Goal: Task Accomplishment & Management: Use online tool/utility

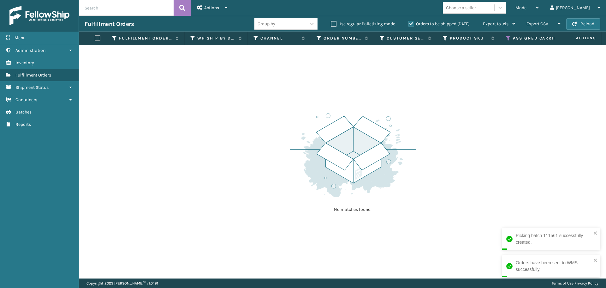
click at [508, 38] on icon at bounding box center [508, 38] width 5 height 6
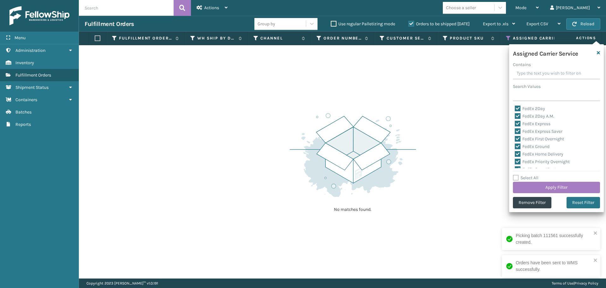
click at [515, 178] on label "Select All" at bounding box center [526, 177] width 26 height 5
click at [515, 175] on input "Select All" at bounding box center [560, 174] width 95 height 1
checkbox input "true"
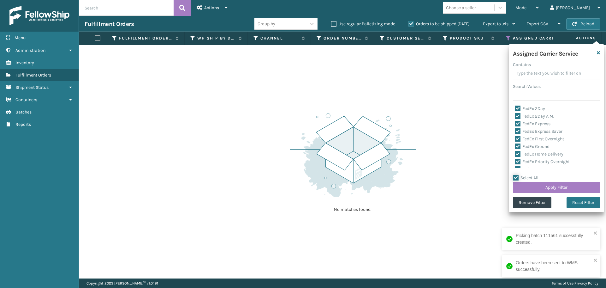
checkbox input "true"
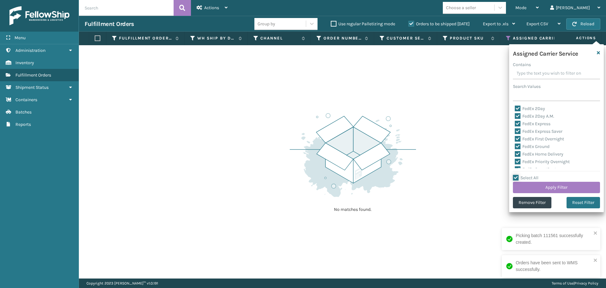
checkbox input "true"
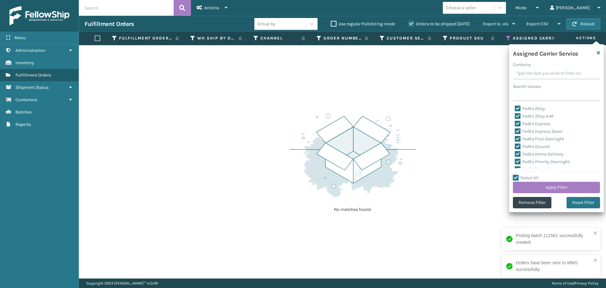
checkbox input "true"
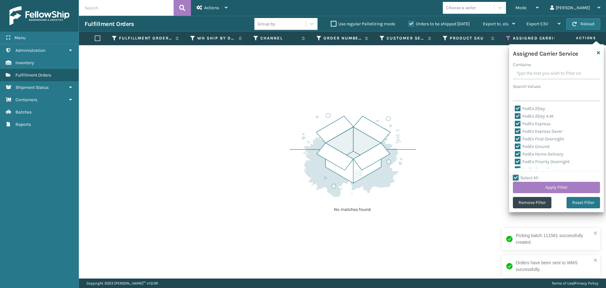
checkbox input "true"
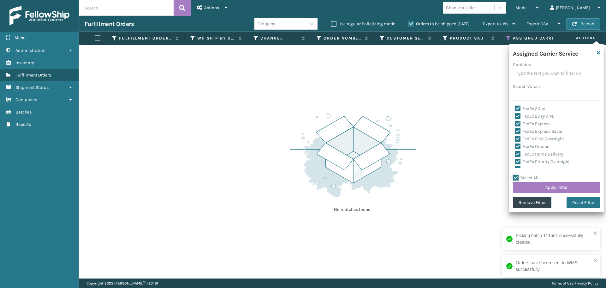
checkbox input "true"
click at [539, 189] on button "Apply Filter" at bounding box center [556, 187] width 87 height 11
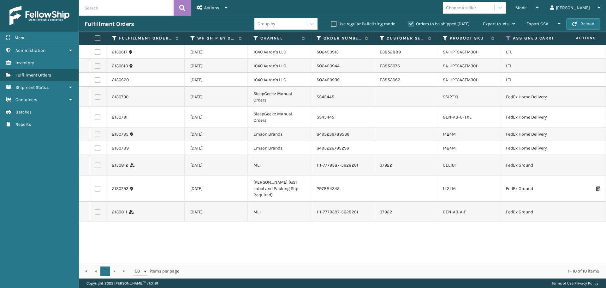
click at [96, 54] on label at bounding box center [98, 52] width 6 height 6
click at [95, 53] on input "checkbox" at bounding box center [95, 51] width 0 height 4
checkbox input "true"
click at [98, 65] on label at bounding box center [98, 66] width 6 height 6
click at [95, 65] on input "checkbox" at bounding box center [95, 65] width 0 height 4
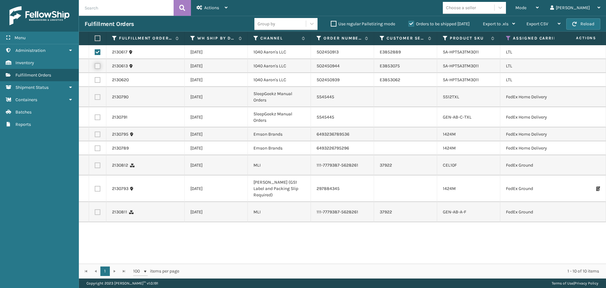
checkbox input "true"
click at [98, 82] on label at bounding box center [98, 80] width 6 height 6
click at [95, 81] on input "checkbox" at bounding box center [95, 79] width 0 height 4
checkbox input "true"
click at [209, 8] on span "Actions" at bounding box center [211, 7] width 15 height 5
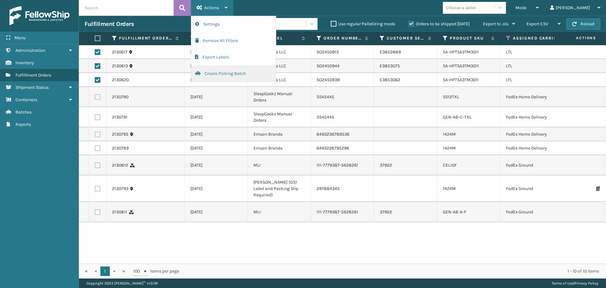
click at [219, 73] on button "Create Picking Batch" at bounding box center [233, 73] width 85 height 16
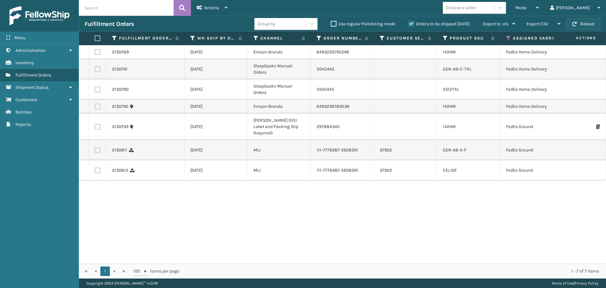
click at [575, 23] on span "button" at bounding box center [574, 24] width 4 height 4
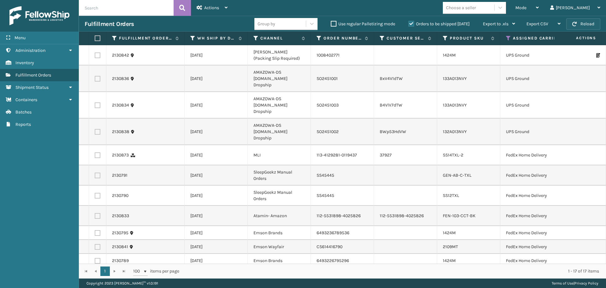
click at [576, 23] on span "button" at bounding box center [574, 24] width 4 height 4
click at [508, 37] on icon at bounding box center [508, 38] width 5 height 6
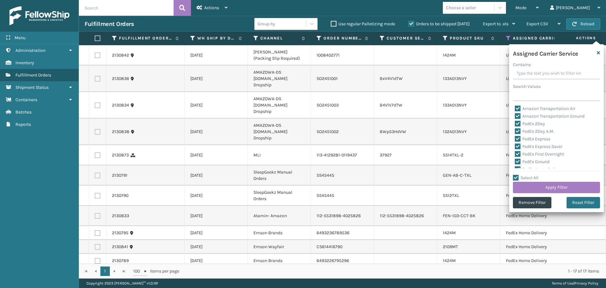
click at [515, 176] on label "Select All" at bounding box center [526, 177] width 26 height 5
click at [515, 175] on input "Select All" at bounding box center [560, 174] width 95 height 1
checkbox input "false"
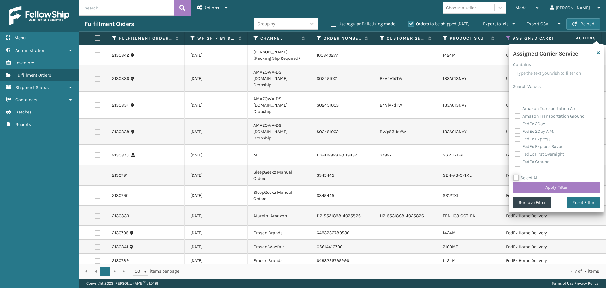
checkbox input "false"
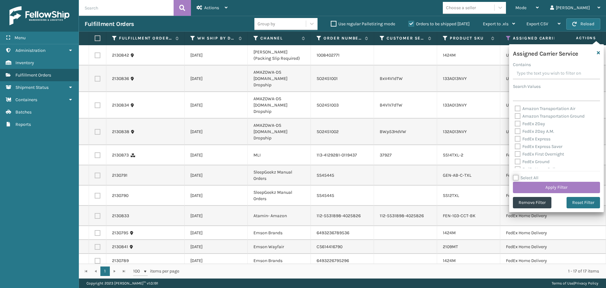
checkbox input "false"
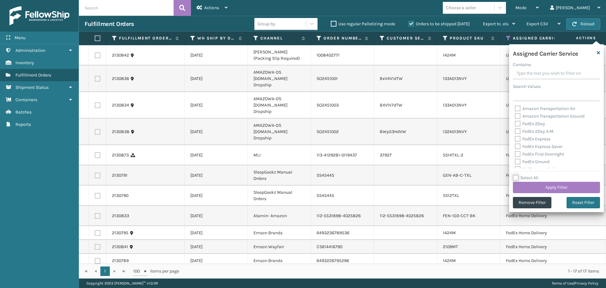
checkbox input "false"
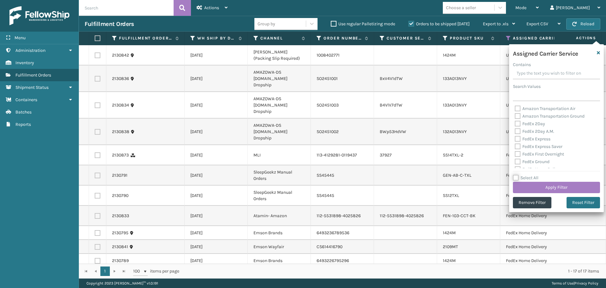
checkbox input "false"
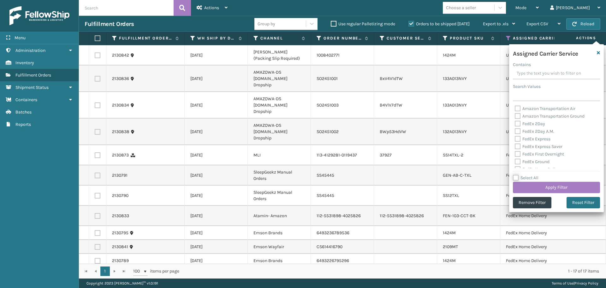
checkbox input "false"
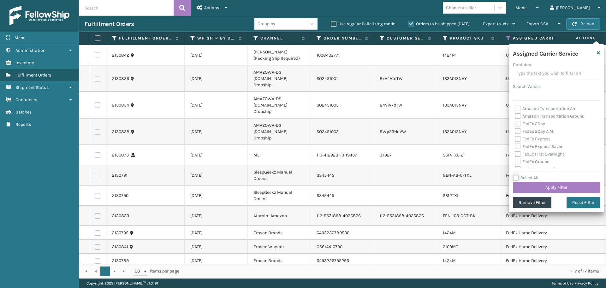
checkbox input "false"
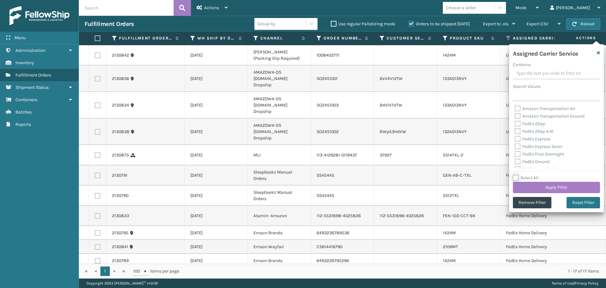
checkbox input "false"
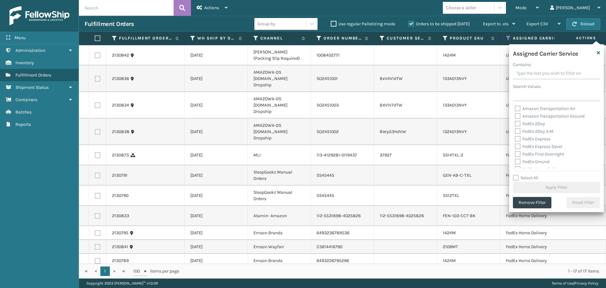
click at [518, 108] on label "Amazon Transportation Air" at bounding box center [545, 108] width 61 height 5
click at [515, 108] on input "Amazon Transportation Air" at bounding box center [515, 107] width 0 height 4
checkbox input "true"
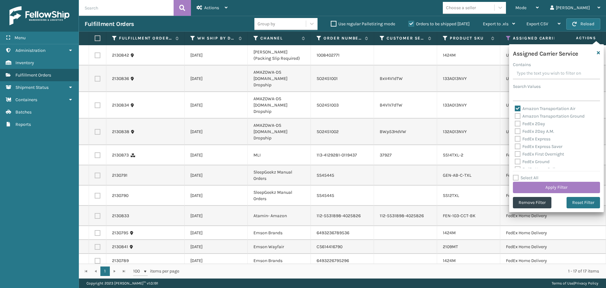
click at [519, 115] on label "Amazon Transportation Ground" at bounding box center [550, 115] width 70 height 5
click at [515, 115] on input "Amazon Transportation Ground" at bounding box center [515, 114] width 0 height 4
checkbox input "true"
click at [538, 187] on button "Apply Filter" at bounding box center [556, 187] width 87 height 11
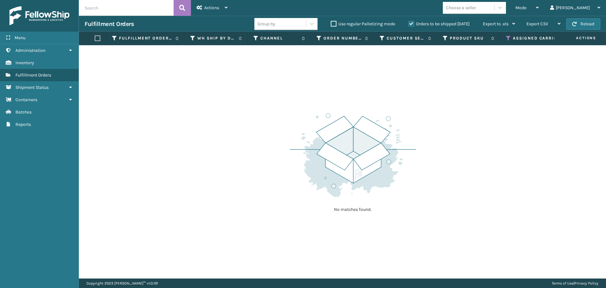
click at [507, 39] on icon at bounding box center [508, 38] width 5 height 6
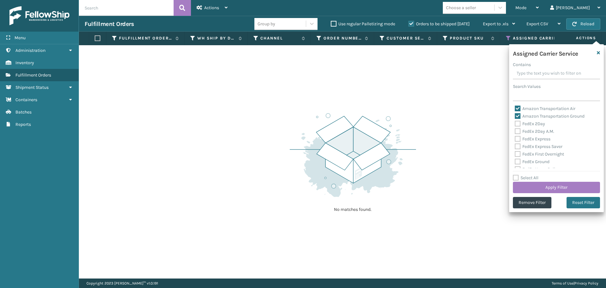
click at [519, 109] on label "Amazon Transportation Air" at bounding box center [545, 108] width 61 height 5
click at [515, 109] on input "Amazon Transportation Air" at bounding box center [515, 107] width 0 height 4
checkbox input "false"
click at [517, 116] on label "Amazon Transportation Ground" at bounding box center [550, 115] width 70 height 5
click at [515, 116] on input "Amazon Transportation Ground" at bounding box center [515, 114] width 0 height 4
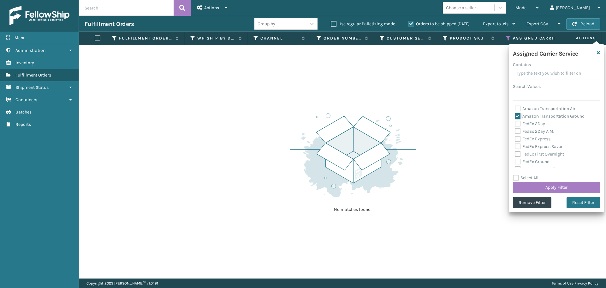
checkbox input "false"
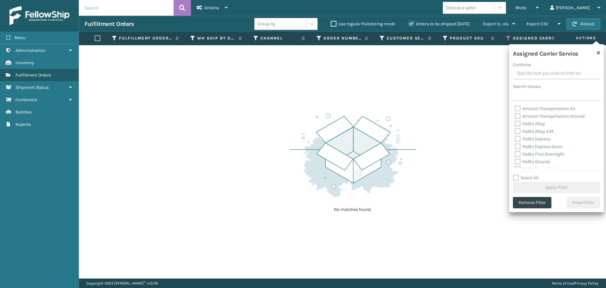
click at [517, 125] on label "FedEx 2Day" at bounding box center [530, 123] width 30 height 5
click at [515, 124] on input "FedEx 2Day" at bounding box center [515, 122] width 0 height 4
checkbox input "true"
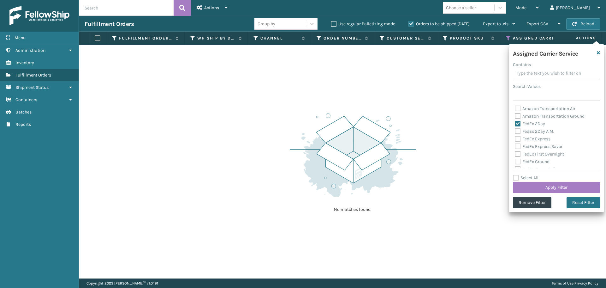
drag, startPoint x: 516, startPoint y: 132, endPoint x: 516, endPoint y: 140, distance: 7.9
click at [516, 133] on label "FedEx 2Day A.M." at bounding box center [534, 130] width 39 height 5
click at [515, 132] on input "FedEx 2Day A.M." at bounding box center [515, 130] width 0 height 4
checkbox input "true"
drag, startPoint x: 519, startPoint y: 139, endPoint x: 519, endPoint y: 142, distance: 3.8
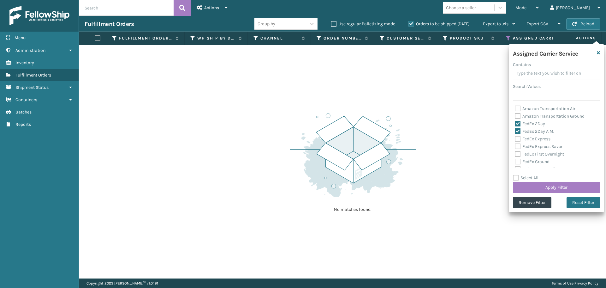
click at [519, 139] on label "FedEx Express" at bounding box center [533, 138] width 36 height 5
click at [515, 139] on input "FedEx Express" at bounding box center [515, 137] width 0 height 4
checkbox input "true"
drag, startPoint x: 519, startPoint y: 145, endPoint x: 519, endPoint y: 152, distance: 7.6
click at [519, 145] on label "FedEx Express Saver" at bounding box center [539, 146] width 48 height 5
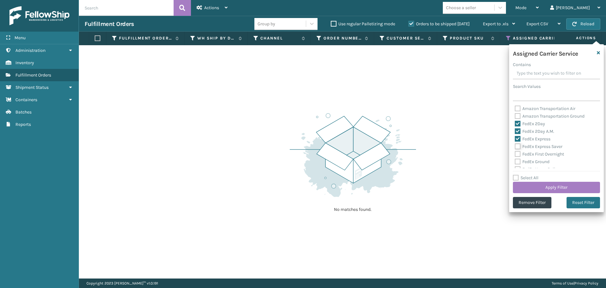
click at [515, 145] on input "FedEx Express Saver" at bounding box center [515, 145] width 0 height 4
checkbox input "true"
drag, startPoint x: 519, startPoint y: 152, endPoint x: 517, endPoint y: 158, distance: 6.5
click at [518, 152] on label "FedEx First Overnight" at bounding box center [539, 153] width 49 height 5
click at [515, 152] on input "FedEx First Overnight" at bounding box center [515, 152] width 0 height 4
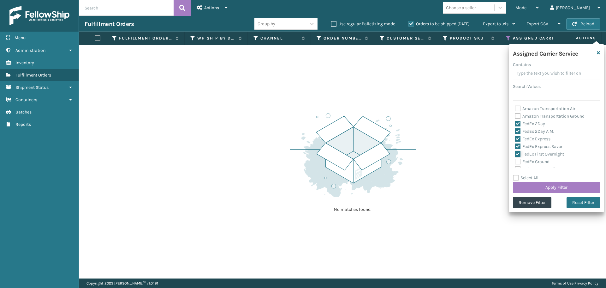
checkbox input "true"
click at [517, 160] on label "FedEx Ground" at bounding box center [532, 161] width 35 height 5
click at [515, 160] on input "FedEx Ground" at bounding box center [515, 160] width 0 height 4
checkbox input "true"
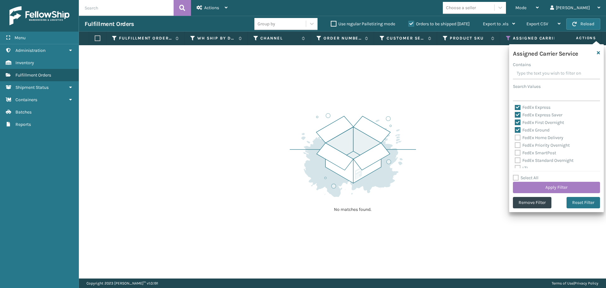
click at [518, 138] on label "FedEx Home Delivery" at bounding box center [539, 137] width 49 height 5
click at [515, 138] on input "FedEx Home Delivery" at bounding box center [515, 136] width 0 height 4
checkbox input "true"
click at [519, 145] on label "FedEx Priority Overnight" at bounding box center [542, 144] width 55 height 5
click at [515, 145] on input "FedEx Priority Overnight" at bounding box center [515, 143] width 0 height 4
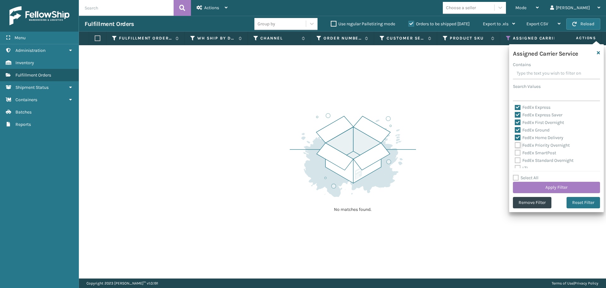
checkbox input "true"
drag, startPoint x: 517, startPoint y: 154, endPoint x: 517, endPoint y: 162, distance: 8.5
click at [517, 154] on label "FedEx SmartPost" at bounding box center [535, 152] width 41 height 5
click at [515, 153] on input "FedEx SmartPost" at bounding box center [515, 151] width 0 height 4
checkbox input "true"
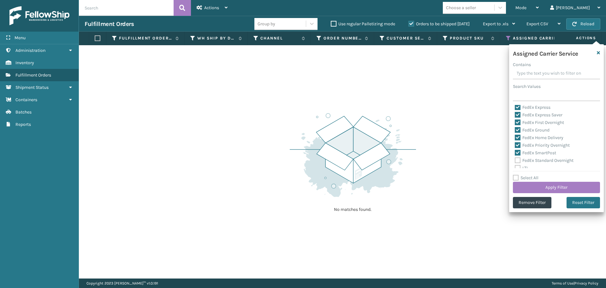
click at [518, 160] on label "FedEx Standard Overnight" at bounding box center [544, 160] width 59 height 5
click at [515, 160] on input "FedEx Standard Overnight" at bounding box center [515, 159] width 0 height 4
checkbox input "true"
click at [525, 185] on button "Apply Filter" at bounding box center [556, 187] width 87 height 11
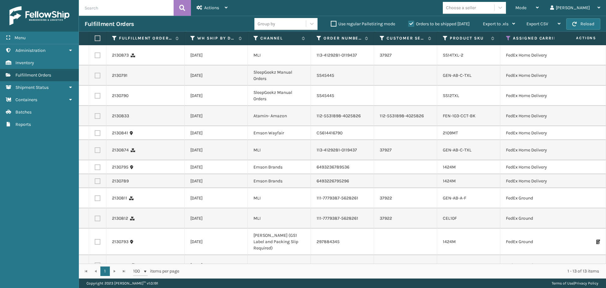
click at [98, 39] on label at bounding box center [97, 38] width 4 height 6
click at [95, 39] on input "checkbox" at bounding box center [95, 38] width 0 height 4
checkbox input "true"
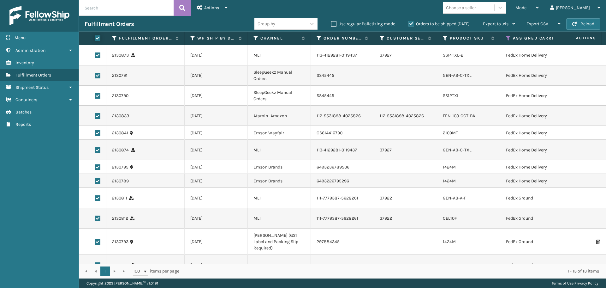
checkbox input "true"
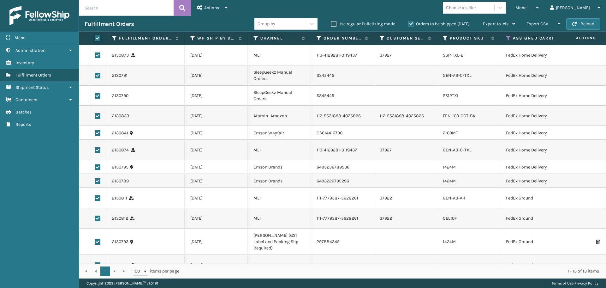
checkbox input "true"
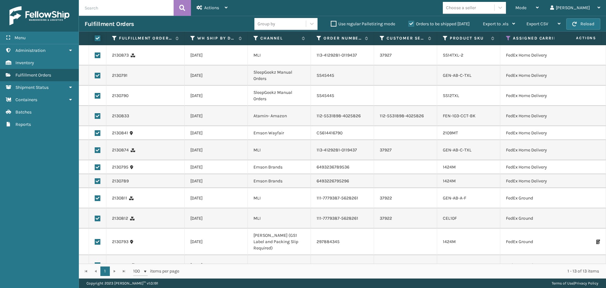
checkbox input "true"
click at [211, 13] on div "Actions" at bounding box center [212, 8] width 31 height 16
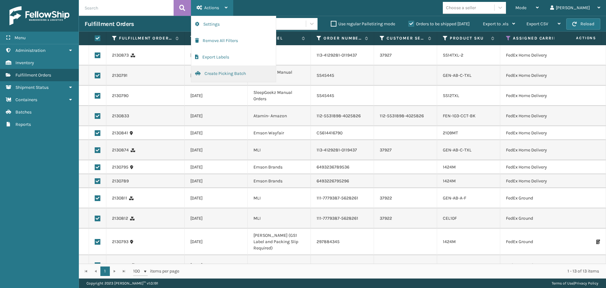
click at [214, 74] on button "Create Picking Batch" at bounding box center [233, 73] width 85 height 16
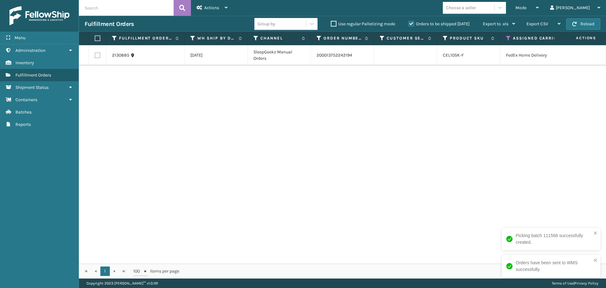
click at [99, 39] on label at bounding box center [97, 38] width 4 height 6
click at [95, 39] on input "checkbox" at bounding box center [95, 38] width 0 height 4
checkbox input "true"
click at [207, 8] on span "Actions" at bounding box center [211, 7] width 15 height 5
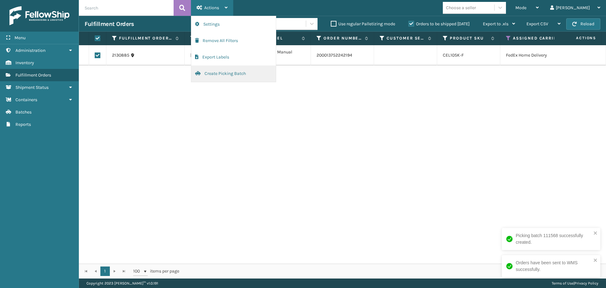
click at [221, 73] on button "Create Picking Batch" at bounding box center [233, 73] width 85 height 16
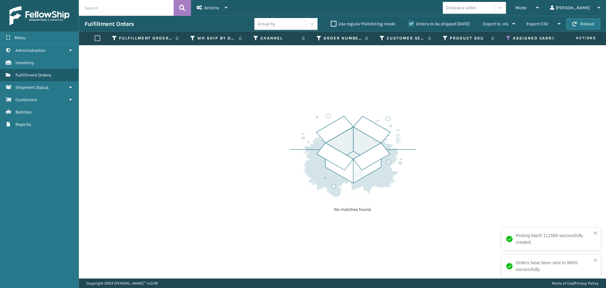
click at [510, 36] on icon at bounding box center [508, 38] width 5 height 6
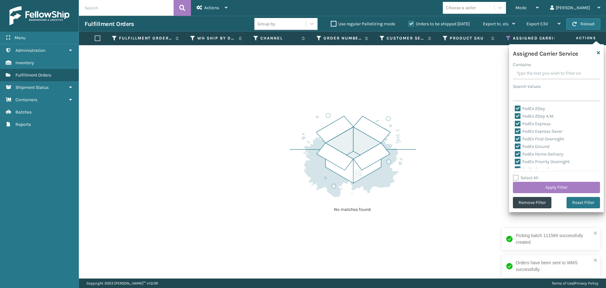
click at [519, 177] on label "Select All" at bounding box center [526, 177] width 26 height 5
click at [519, 175] on input "Select All" at bounding box center [560, 174] width 95 height 1
checkbox input "true"
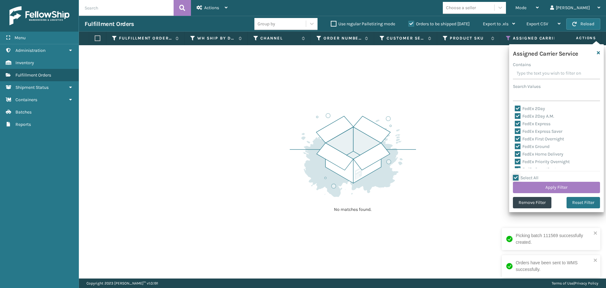
checkbox input "true"
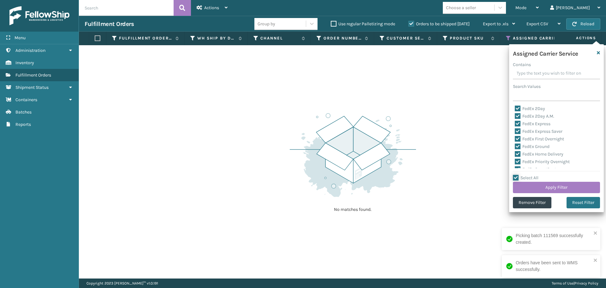
checkbox input "true"
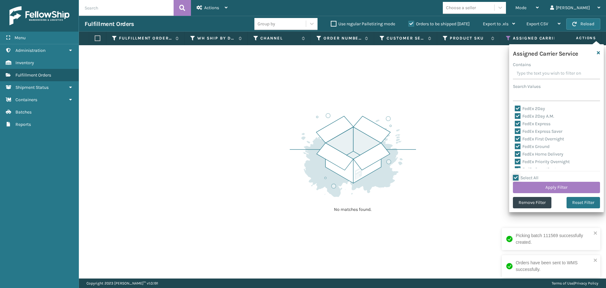
checkbox input "true"
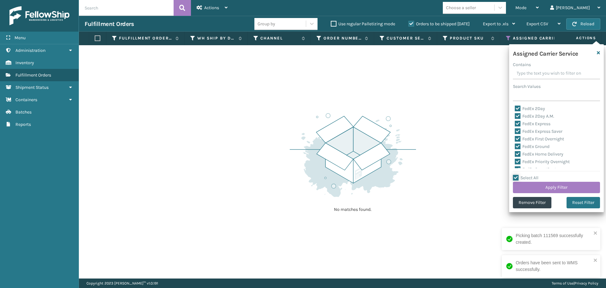
checkbox input "true"
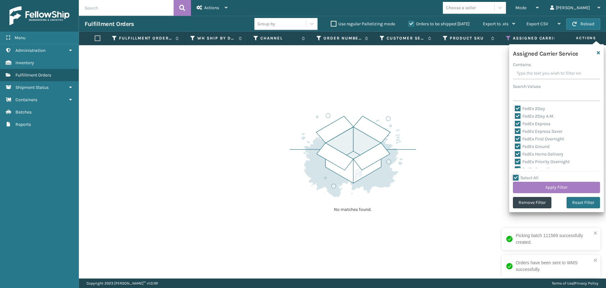
checkbox input "true"
click at [518, 177] on label "Select All" at bounding box center [526, 177] width 26 height 5
click at [518, 175] on input "Select All" at bounding box center [560, 174] width 95 height 1
checkbox input "false"
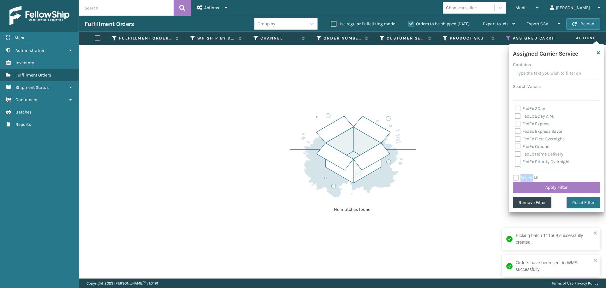
checkbox input "false"
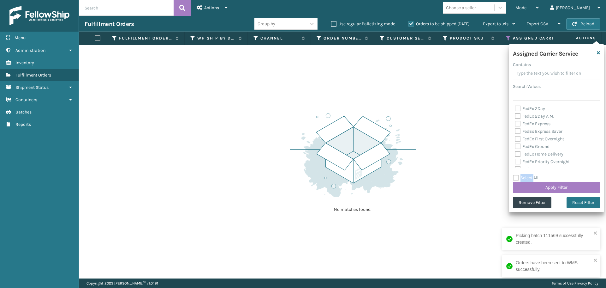
checkbox input "false"
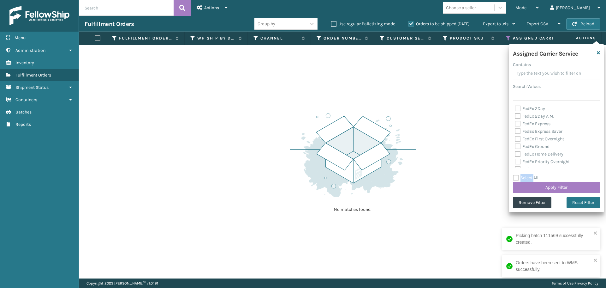
checkbox input "false"
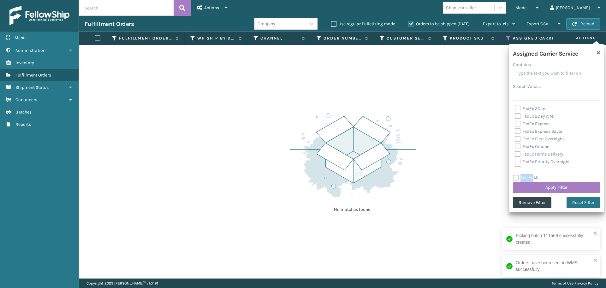
checkbox input "false"
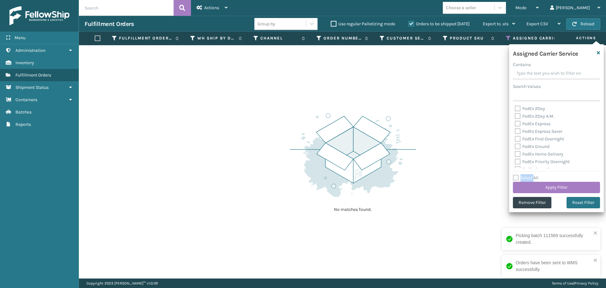
checkbox input "false"
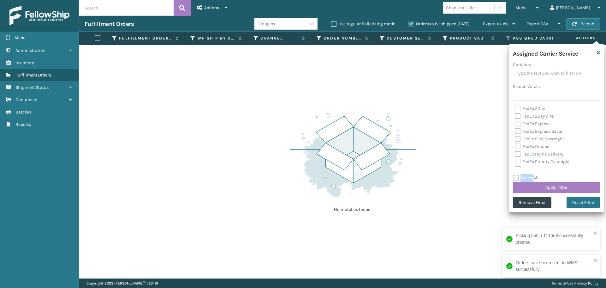
checkbox input "false"
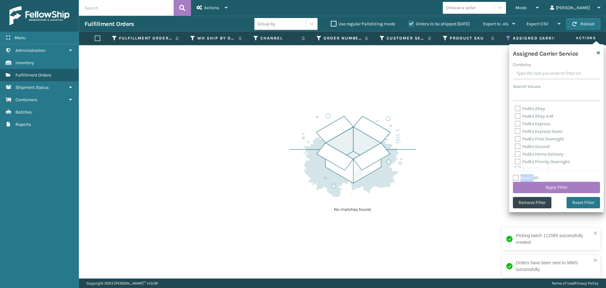
checkbox input "false"
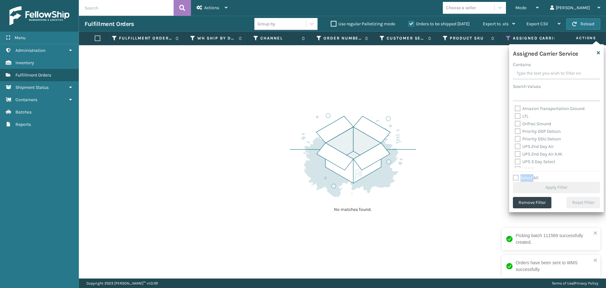
scroll to position [95, 0]
click at [519, 113] on label "OnTrac Ground" at bounding box center [533, 112] width 36 height 5
click at [515, 113] on input "OnTrac Ground" at bounding box center [515, 111] width 0 height 4
checkbox input "true"
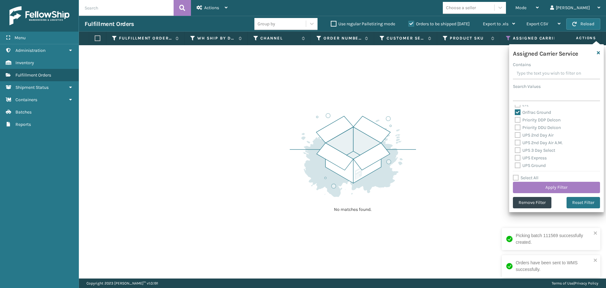
click at [519, 120] on label "Priority DDP Delcon" at bounding box center [538, 119] width 46 height 5
click at [515, 120] on input "Priority DDP Delcon" at bounding box center [515, 118] width 0 height 4
checkbox input "true"
click at [519, 130] on label "Priority DDU Delcon" at bounding box center [538, 127] width 46 height 5
click at [515, 128] on input "Priority DDU Delcon" at bounding box center [515, 126] width 0 height 4
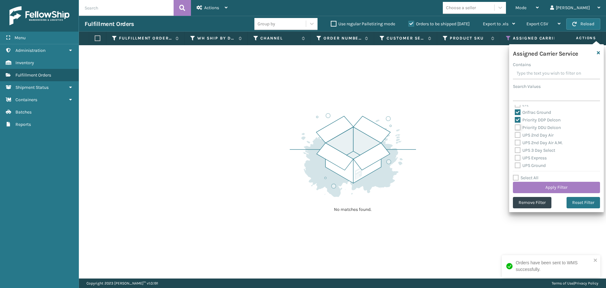
checkbox input "true"
click at [519, 135] on label "UPS 2nd Day Air" at bounding box center [534, 134] width 39 height 5
click at [515, 135] on input "UPS 2nd Day Air" at bounding box center [515, 133] width 0 height 4
checkbox input "true"
click at [519, 142] on label "UPS 2nd Day Air A.M." at bounding box center [539, 142] width 48 height 5
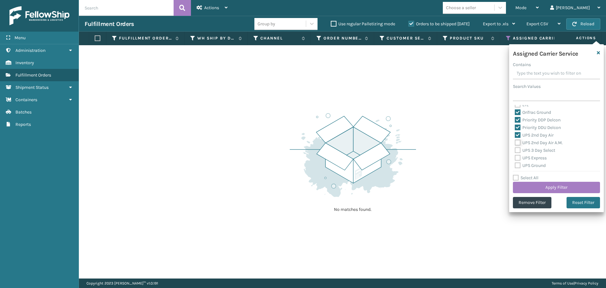
click at [515, 142] on input "UPS 2nd Day Air A.M." at bounding box center [515, 141] width 0 height 4
checkbox input "true"
drag, startPoint x: 519, startPoint y: 146, endPoint x: 519, endPoint y: 150, distance: 3.5
click at [519, 147] on div "FedEx 2Day FedEx 2Day A.M. FedEx Express FedEx Express Saver FedEx First Overni…" at bounding box center [556, 136] width 87 height 63
click at [519, 151] on label "UPS 3 Day Select" at bounding box center [535, 149] width 40 height 5
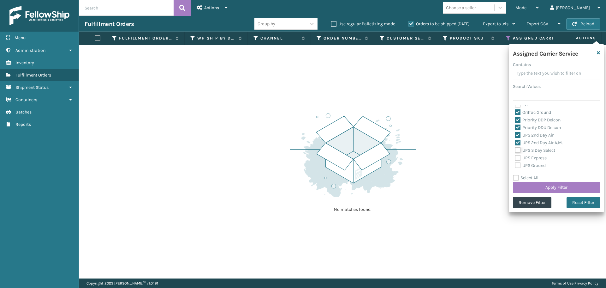
click at [515, 151] on input "UPS 3 Day Select" at bounding box center [515, 148] width 0 height 4
checkbox input "true"
click at [518, 158] on label "UPS Express" at bounding box center [531, 157] width 32 height 5
click at [515, 158] on input "UPS Express" at bounding box center [515, 156] width 0 height 4
checkbox input "true"
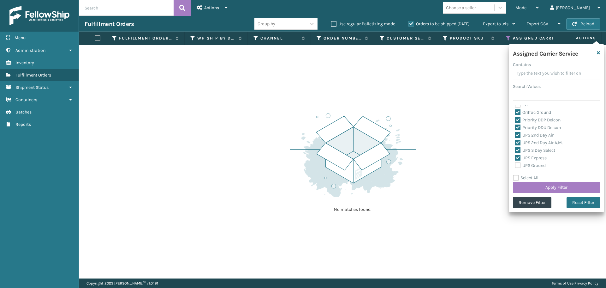
click at [517, 164] on label "UPS Ground" at bounding box center [530, 165] width 31 height 5
click at [515, 164] on input "UPS Ground" at bounding box center [515, 164] width 0 height 4
checkbox input "true"
click at [518, 141] on label "UPS Next Day Air" at bounding box center [535, 141] width 40 height 5
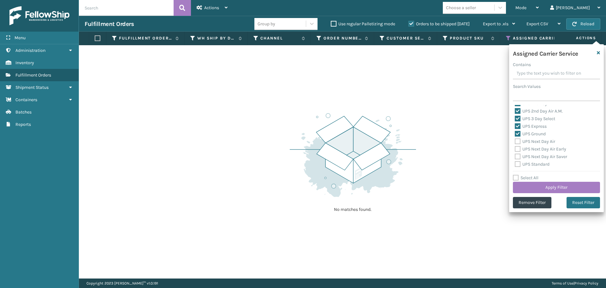
click at [515, 141] on input "UPS Next Day Air" at bounding box center [515, 140] width 0 height 4
checkbox input "true"
drag, startPoint x: 518, startPoint y: 150, endPoint x: 518, endPoint y: 158, distance: 8.2
click at [518, 151] on label "UPS Next Day Air Early" at bounding box center [540, 148] width 51 height 5
click at [515, 149] on input "UPS Next Day Air Early" at bounding box center [515, 147] width 0 height 4
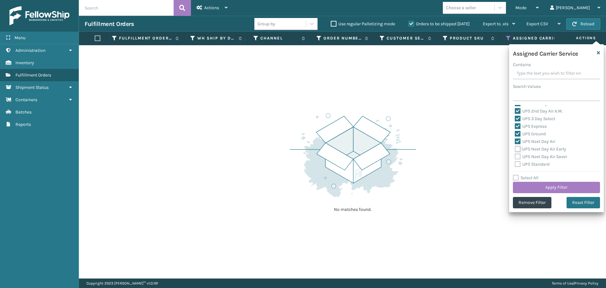
checkbox input "true"
click at [518, 158] on label "UPS Next Day Air Saver" at bounding box center [541, 156] width 52 height 5
click at [515, 157] on input "UPS Next Day Air Saver" at bounding box center [515, 155] width 0 height 4
checkbox input "true"
click at [518, 164] on label "UPS Standard" at bounding box center [532, 163] width 35 height 5
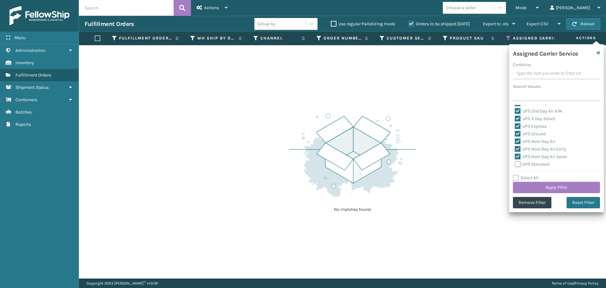
click at [515, 164] on input "UPS Standard" at bounding box center [515, 162] width 0 height 4
checkbox input "true"
click at [517, 140] on label "UPS SurePost 1LB or Greater" at bounding box center [546, 139] width 62 height 5
click at [515, 140] on input "UPS SurePost 1LB or Greater" at bounding box center [515, 138] width 0 height 4
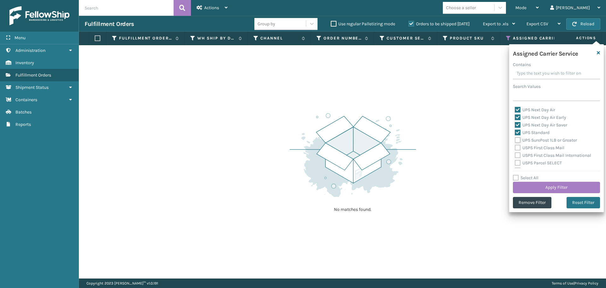
checkbox input "true"
click at [516, 146] on label "USPS First Class Mail" at bounding box center [540, 147] width 50 height 5
click at [515, 146] on input "USPS First Class Mail" at bounding box center [515, 146] width 0 height 4
checkbox input "true"
click at [517, 155] on label "USPS First Class Mail International" at bounding box center [553, 154] width 76 height 5
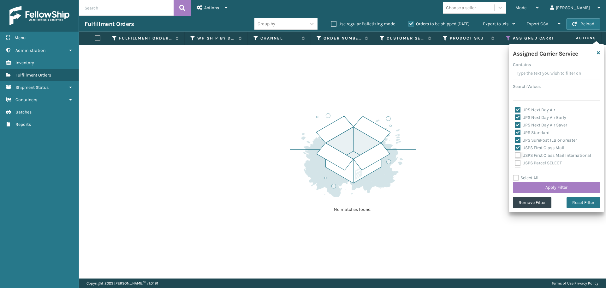
click at [515, 155] on input "USPS First Class Mail International" at bounding box center [515, 154] width 0 height 4
checkbox input "true"
click at [518, 163] on label "USPS Parcel SELECT" at bounding box center [538, 162] width 47 height 5
click at [515, 163] on input "USPS Parcel SELECT" at bounding box center [515, 161] width 0 height 4
checkbox input "true"
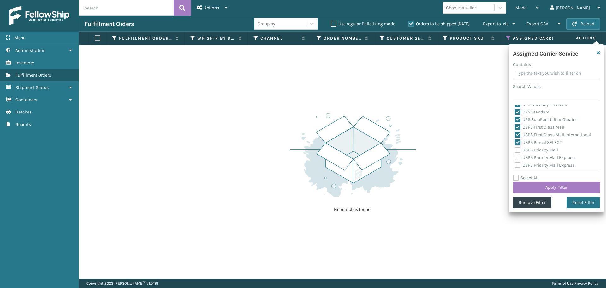
scroll to position [189, 0]
click at [517, 139] on label "USPS Priority Mail" at bounding box center [536, 138] width 43 height 5
click at [515, 139] on input "USPS Priority Mail" at bounding box center [515, 137] width 0 height 4
checkbox input "true"
click at [517, 146] on label "USPS Priority Mail Express" at bounding box center [545, 146] width 60 height 5
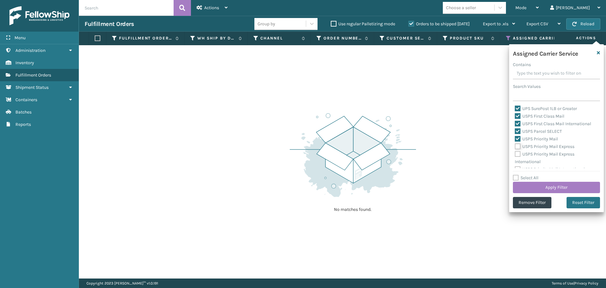
click at [515, 146] on input "USPS Priority Mail Express" at bounding box center [515, 145] width 0 height 4
checkbox input "true"
click at [517, 154] on label "USPS Priority Mail Express International" at bounding box center [545, 157] width 60 height 13
click at [515, 154] on input "USPS Priority Mail Express International" at bounding box center [515, 152] width 0 height 4
checkbox input "true"
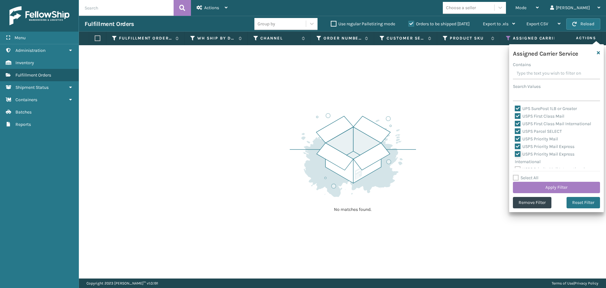
scroll to position [194, 0]
click at [518, 166] on label "USPS Priority Mail International" at bounding box center [550, 163] width 70 height 5
click at [515, 164] on input "USPS Priority Mail International" at bounding box center [515, 162] width 0 height 4
checkbox input "true"
click at [534, 184] on button "Apply Filter" at bounding box center [556, 187] width 87 height 11
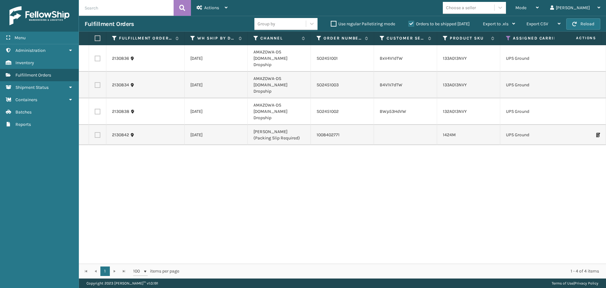
click at [99, 37] on label at bounding box center [97, 38] width 4 height 6
click at [95, 37] on input "checkbox" at bounding box center [95, 38] width 0 height 4
checkbox input "true"
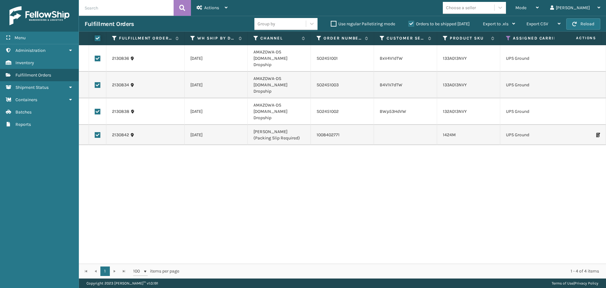
checkbox input "true"
click at [215, 13] on div "Actions" at bounding box center [212, 8] width 31 height 16
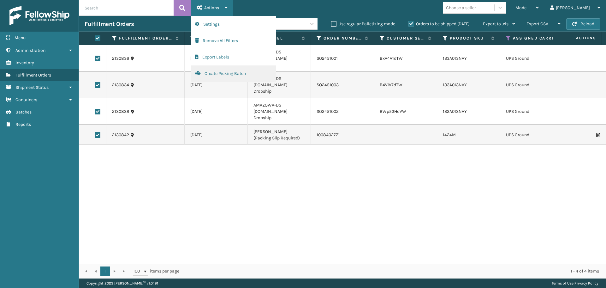
click at [224, 72] on button "Create Picking Batch" at bounding box center [233, 73] width 85 height 16
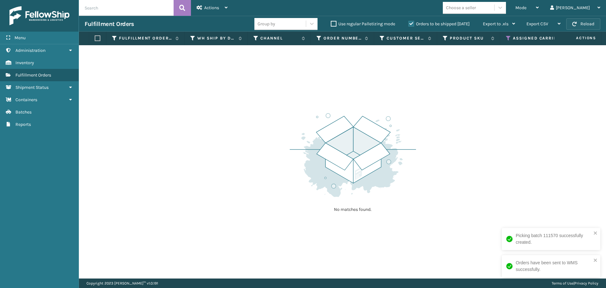
click at [581, 24] on button "Reload" at bounding box center [583, 23] width 34 height 11
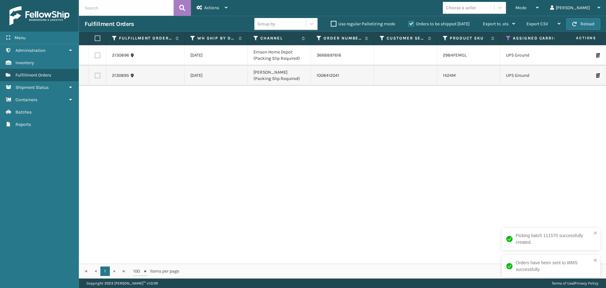
click at [581, 24] on button "Reload" at bounding box center [583, 23] width 34 height 11
click at [97, 36] on label at bounding box center [97, 38] width 4 height 6
click at [95, 36] on input "checkbox" at bounding box center [95, 38] width 0 height 4
checkbox input "true"
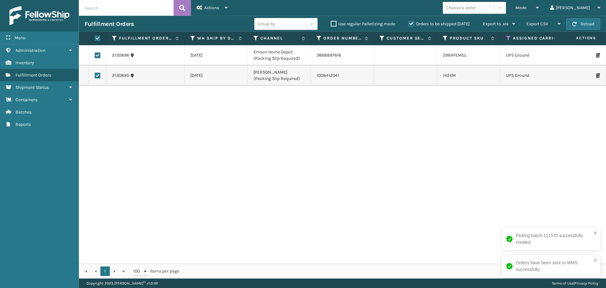
checkbox input "true"
click at [215, 7] on span "Actions" at bounding box center [211, 7] width 15 height 5
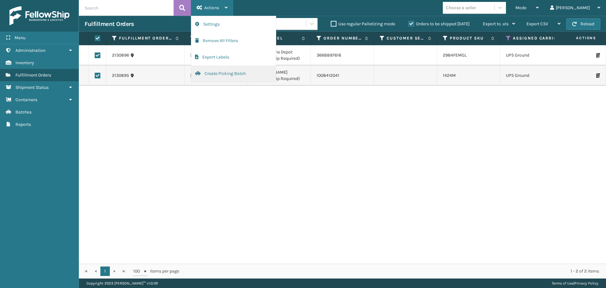
click at [224, 76] on button "Create Picking Batch" at bounding box center [233, 73] width 85 height 16
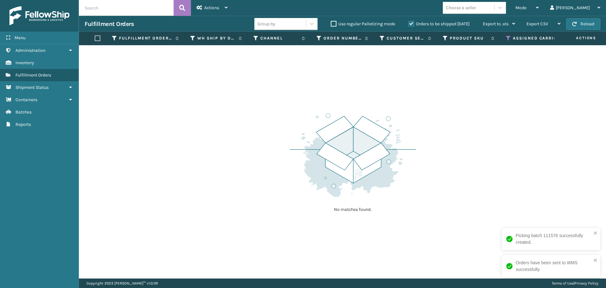
click at [510, 35] on th "Assigned Carrier Service" at bounding box center [555, 39] width 110 height 14
click at [509, 37] on icon at bounding box center [508, 38] width 5 height 6
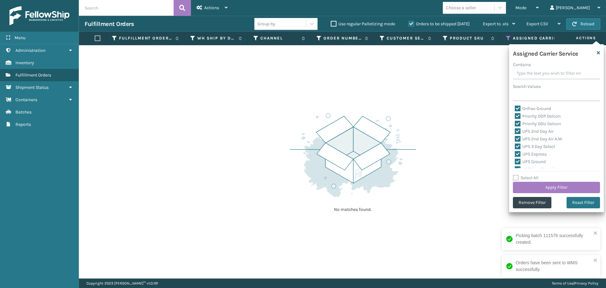
click at [515, 176] on label "Select All" at bounding box center [526, 177] width 26 height 5
click at [515, 175] on input "Select All" at bounding box center [560, 174] width 95 height 1
checkbox input "true"
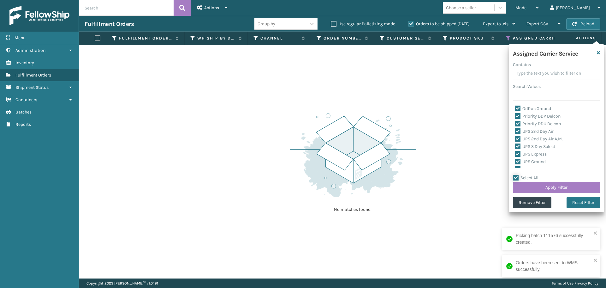
checkbox input "true"
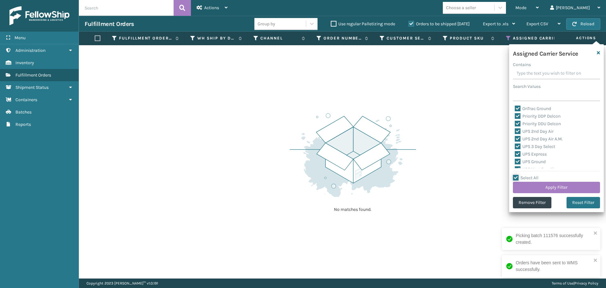
checkbox input "true"
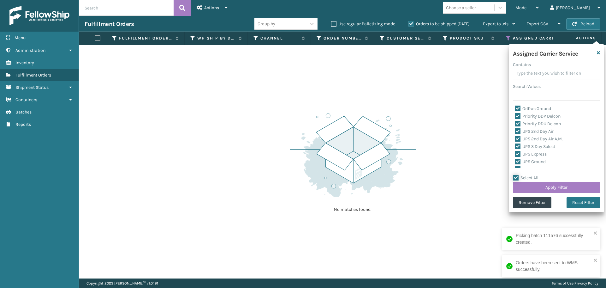
checkbox input "true"
click at [515, 176] on label "Select All" at bounding box center [526, 177] width 26 height 5
click at [515, 175] on input "Select All" at bounding box center [560, 174] width 95 height 1
checkbox input "false"
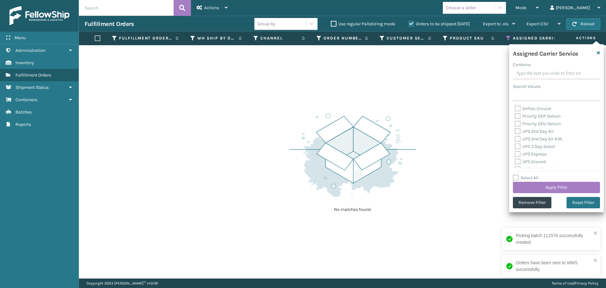
checkbox input "false"
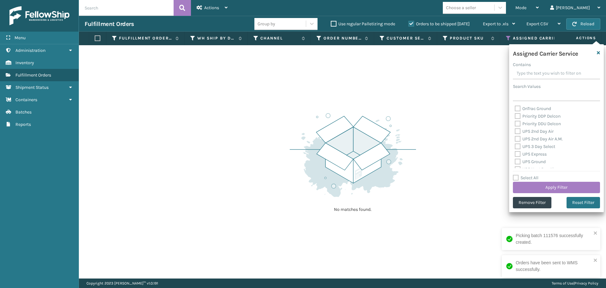
checkbox input "false"
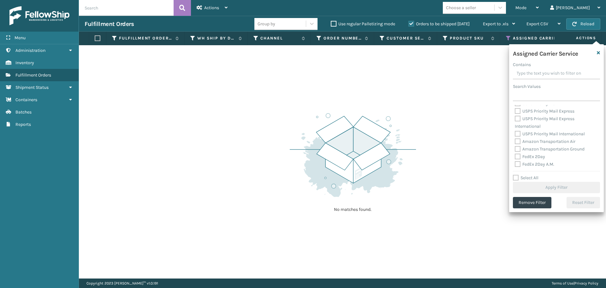
scroll to position [158, 0]
click at [517, 110] on label "Amazon Transportation Air" at bounding box center [545, 109] width 61 height 5
click at [515, 110] on input "Amazon Transportation Air" at bounding box center [515, 108] width 0 height 4
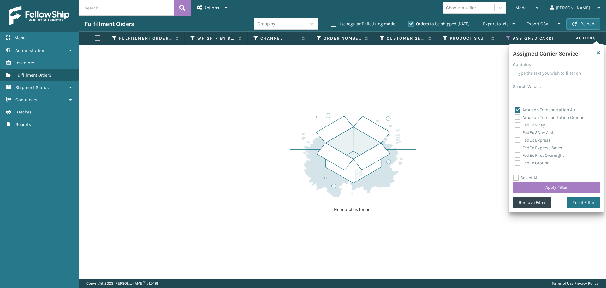
click at [518, 116] on label "Amazon Transportation Ground" at bounding box center [550, 117] width 70 height 5
click at [515, 116] on input "Amazon Transportation Ground" at bounding box center [515, 116] width 0 height 4
click at [524, 187] on button "Apply Filter" at bounding box center [556, 187] width 87 height 11
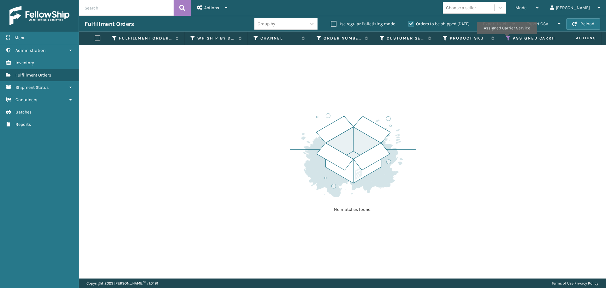
click at [507, 39] on icon at bounding box center [508, 38] width 5 height 6
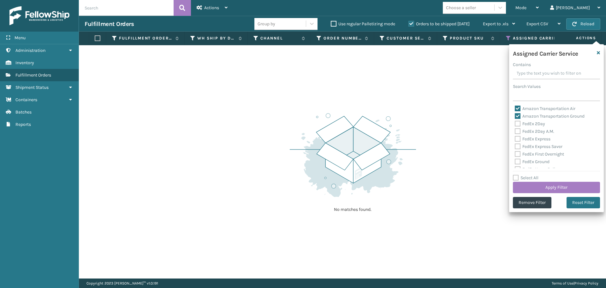
click at [517, 107] on label "Amazon Transportation Air" at bounding box center [545, 108] width 61 height 5
click at [515, 107] on input "Amazon Transportation Air" at bounding box center [515, 107] width 0 height 4
click at [516, 116] on label "Amazon Transportation Ground" at bounding box center [550, 115] width 70 height 5
click at [515, 116] on input "Amazon Transportation Ground" at bounding box center [515, 114] width 0 height 4
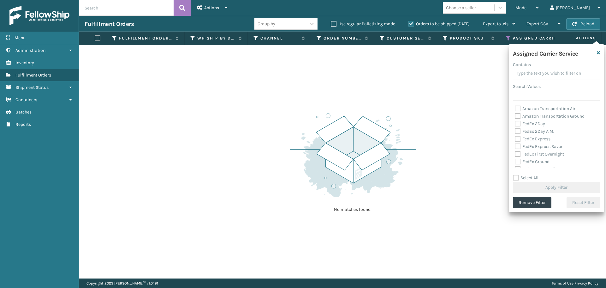
click at [518, 127] on div "FedEx 2Day" at bounding box center [556, 124] width 83 height 8
click at [518, 124] on label "FedEx 2Day" at bounding box center [530, 123] width 30 height 5
click at [515, 124] on input "FedEx 2Day" at bounding box center [515, 122] width 0 height 4
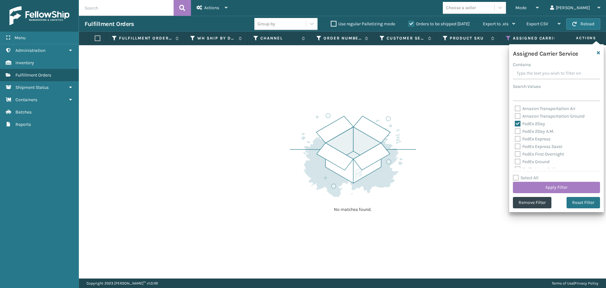
click at [518, 131] on label "FedEx 2Day A.M." at bounding box center [534, 130] width 39 height 5
click at [515, 131] on input "FedEx 2Day A.M." at bounding box center [515, 130] width 0 height 4
drag, startPoint x: 518, startPoint y: 137, endPoint x: 518, endPoint y: 143, distance: 6.3
click at [518, 138] on label "FedEx Express" at bounding box center [533, 138] width 36 height 5
click at [515, 138] on input "FedEx Express" at bounding box center [515, 137] width 0 height 4
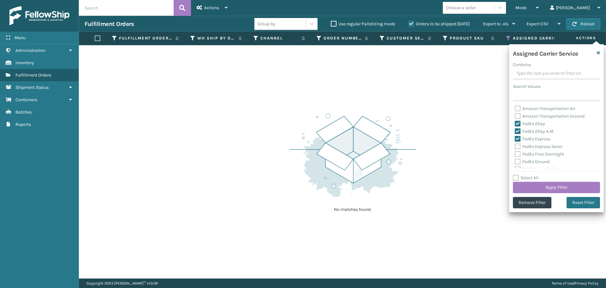
click at [518, 144] on label "FedEx Express Saver" at bounding box center [539, 146] width 48 height 5
click at [515, 144] on input "FedEx Express Saver" at bounding box center [515, 145] width 0 height 4
drag, startPoint x: 518, startPoint y: 152, endPoint x: 518, endPoint y: 158, distance: 5.1
click at [518, 153] on label "FedEx First Overnight" at bounding box center [539, 153] width 49 height 5
click at [515, 153] on input "FedEx First Overnight" at bounding box center [515, 152] width 0 height 4
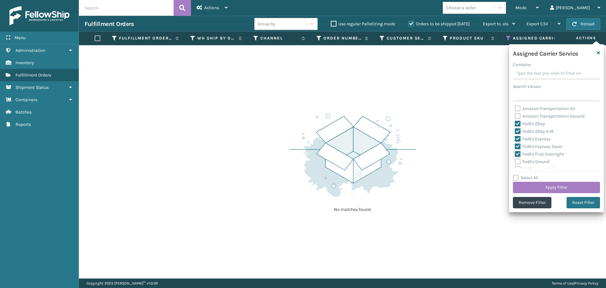
click at [517, 165] on div "FedEx Home Delivery" at bounding box center [556, 169] width 83 height 8
click at [518, 163] on label "FedEx Ground" at bounding box center [532, 161] width 35 height 5
click at [515, 162] on input "FedEx Ground" at bounding box center [515, 160] width 0 height 4
click at [517, 138] on label "FedEx Home Delivery" at bounding box center [539, 137] width 49 height 5
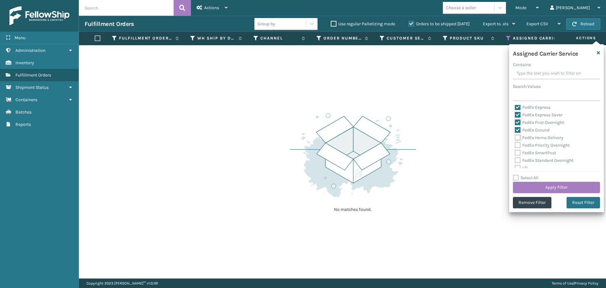
click at [515, 138] on input "FedEx Home Delivery" at bounding box center [515, 136] width 0 height 4
click at [517, 145] on label "FedEx Priority Overnight" at bounding box center [542, 144] width 55 height 5
click at [515, 145] on input "FedEx Priority Overnight" at bounding box center [515, 143] width 0 height 4
click at [518, 151] on label "FedEx SmartPost" at bounding box center [535, 152] width 41 height 5
click at [515, 151] on input "FedEx SmartPost" at bounding box center [515, 151] width 0 height 4
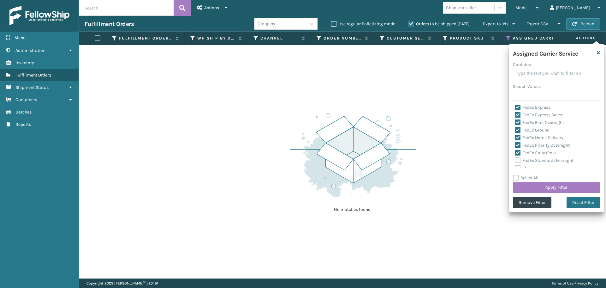
click at [518, 160] on label "FedEx Standard Overnight" at bounding box center [544, 160] width 59 height 5
click at [515, 160] on input "FedEx Standard Overnight" at bounding box center [515, 159] width 0 height 4
click at [534, 188] on button "Apply Filter" at bounding box center [556, 187] width 87 height 11
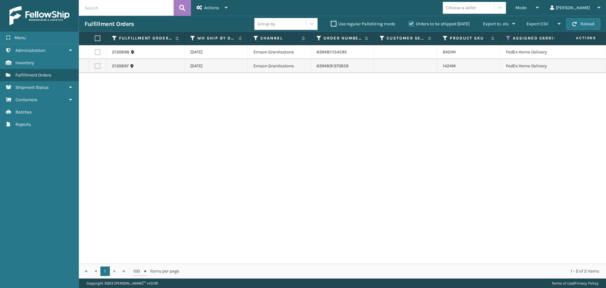
click at [99, 38] on label at bounding box center [97, 38] width 4 height 6
click at [95, 38] on input "checkbox" at bounding box center [95, 38] width 0 height 4
click at [214, 11] on div "Actions" at bounding box center [212, 8] width 31 height 16
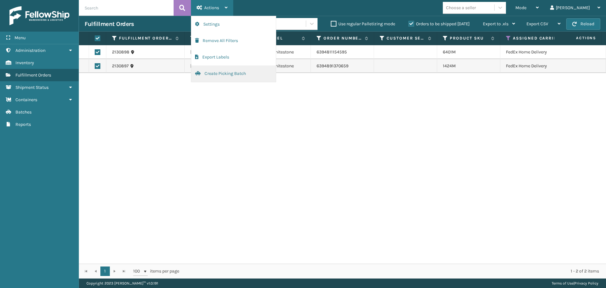
click at [214, 71] on button "Create Picking Batch" at bounding box center [233, 73] width 85 height 16
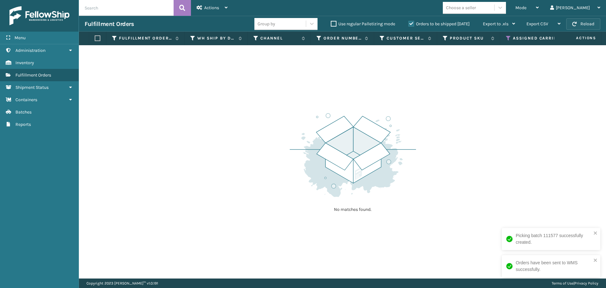
click at [590, 21] on button "Reload" at bounding box center [583, 23] width 34 height 11
